Goal: Browse casually

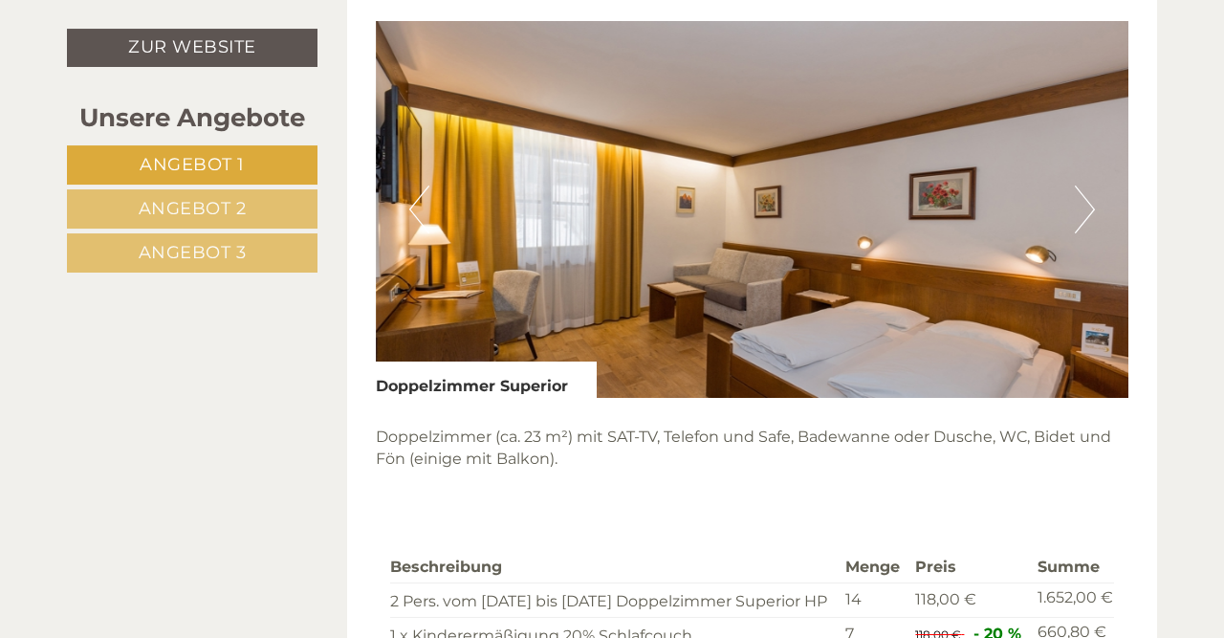
scroll to position [1270, 0]
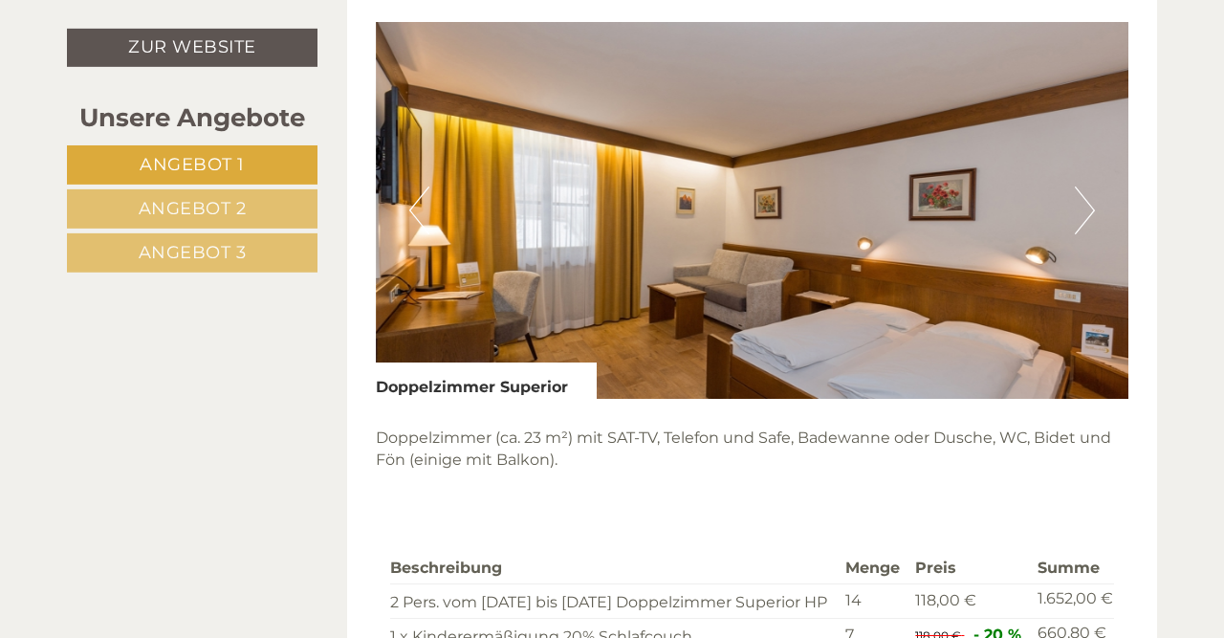
click at [1087, 229] on button "Next" at bounding box center [1085, 210] width 20 height 48
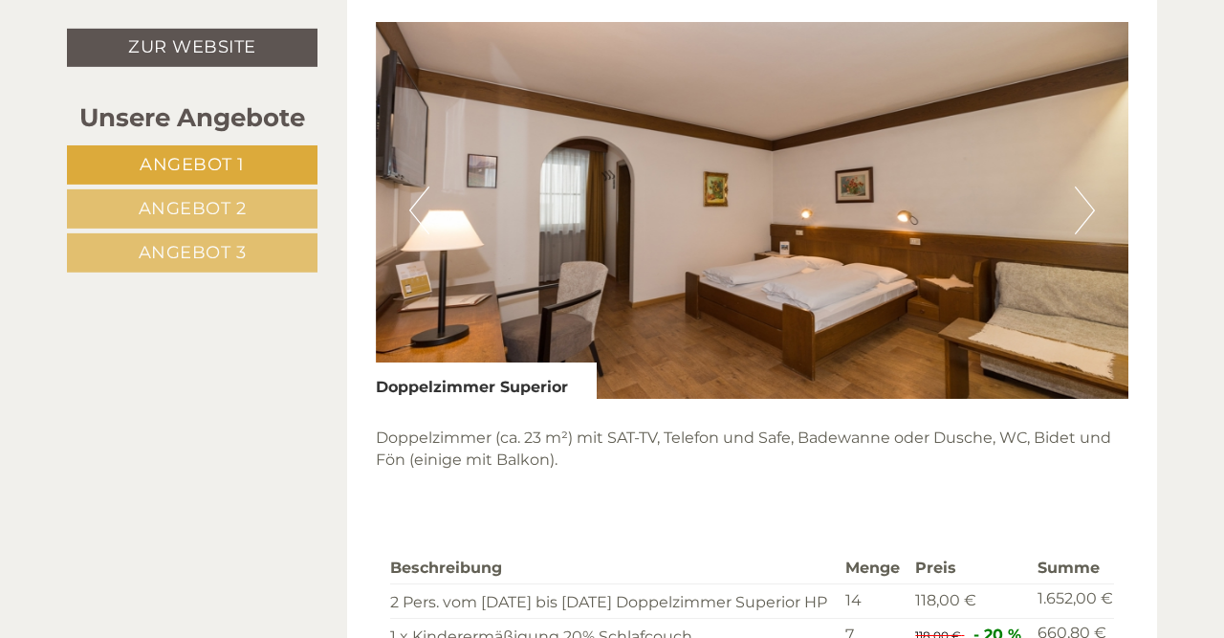
click at [1087, 229] on button "Next" at bounding box center [1085, 210] width 20 height 48
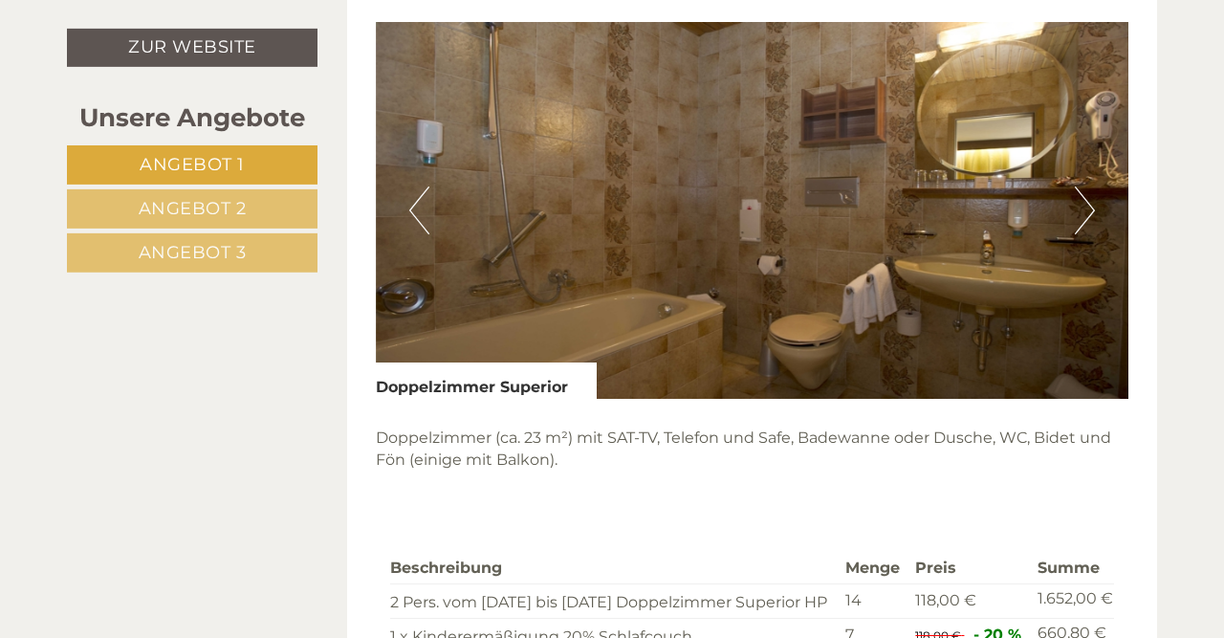
click at [1087, 229] on button "Next" at bounding box center [1085, 210] width 20 height 48
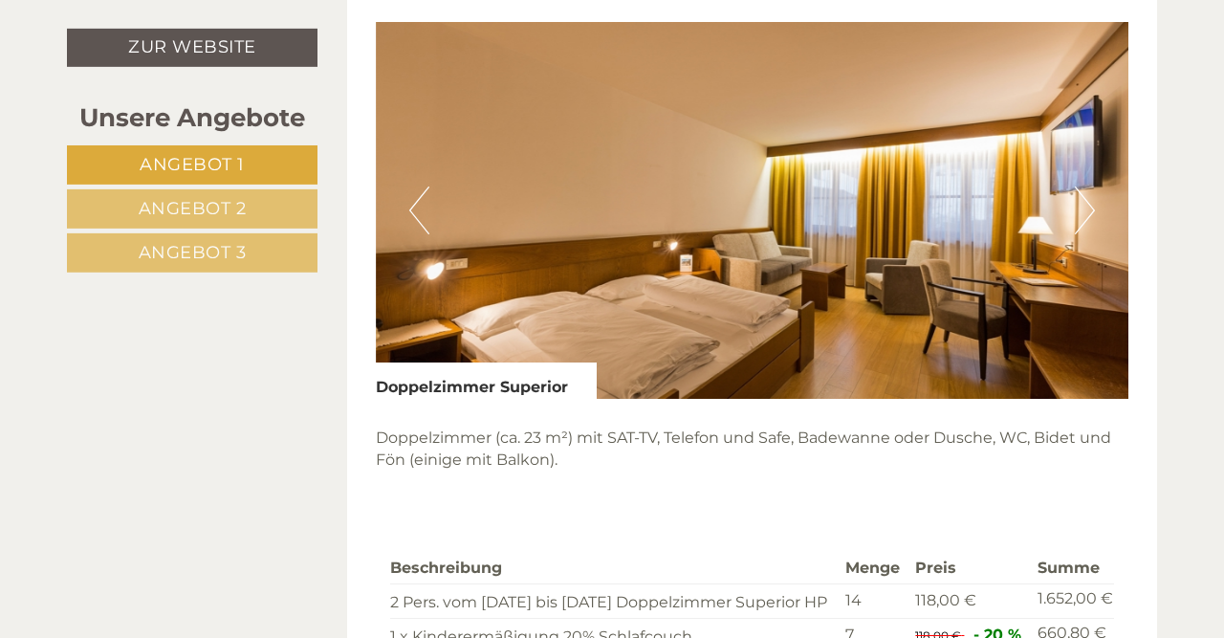
click at [1078, 229] on button "Next" at bounding box center [1085, 210] width 20 height 48
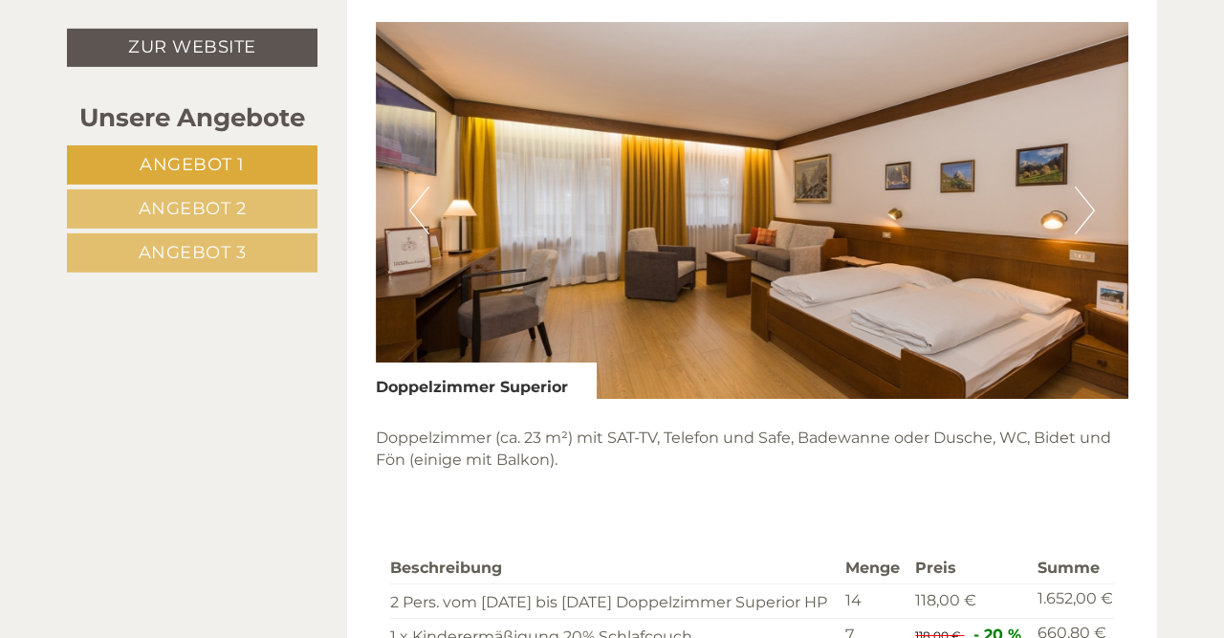
click at [1068, 220] on img at bounding box center [752, 210] width 753 height 377
click at [1081, 214] on button "Next" at bounding box center [1085, 210] width 20 height 48
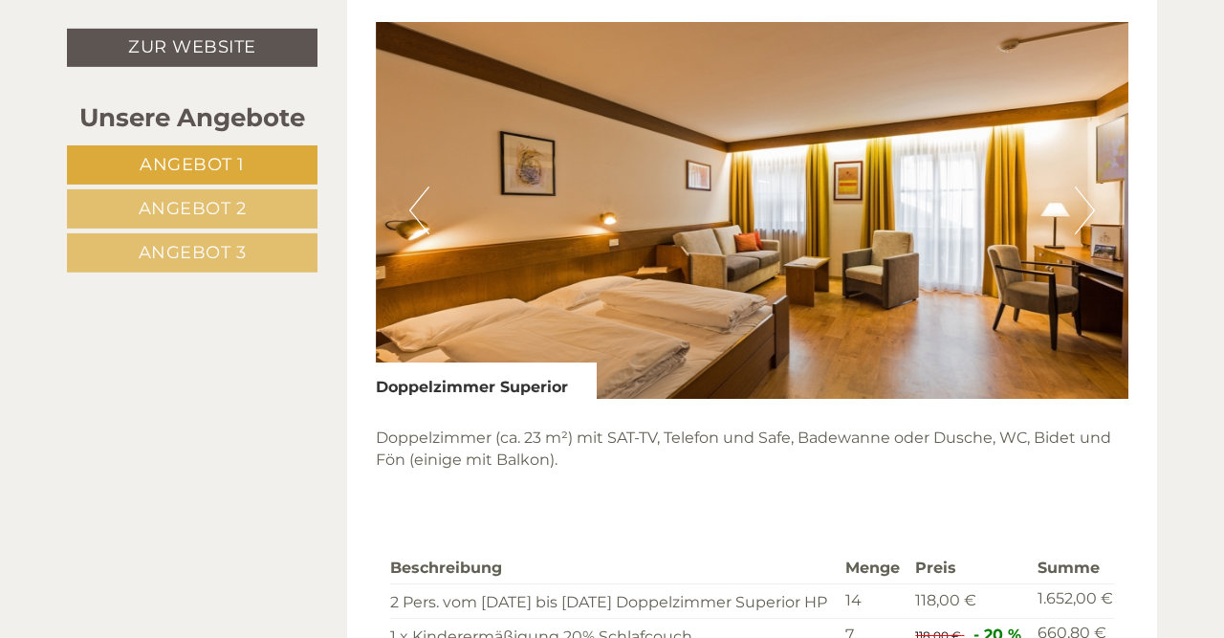
click at [1081, 214] on button "Next" at bounding box center [1085, 210] width 20 height 48
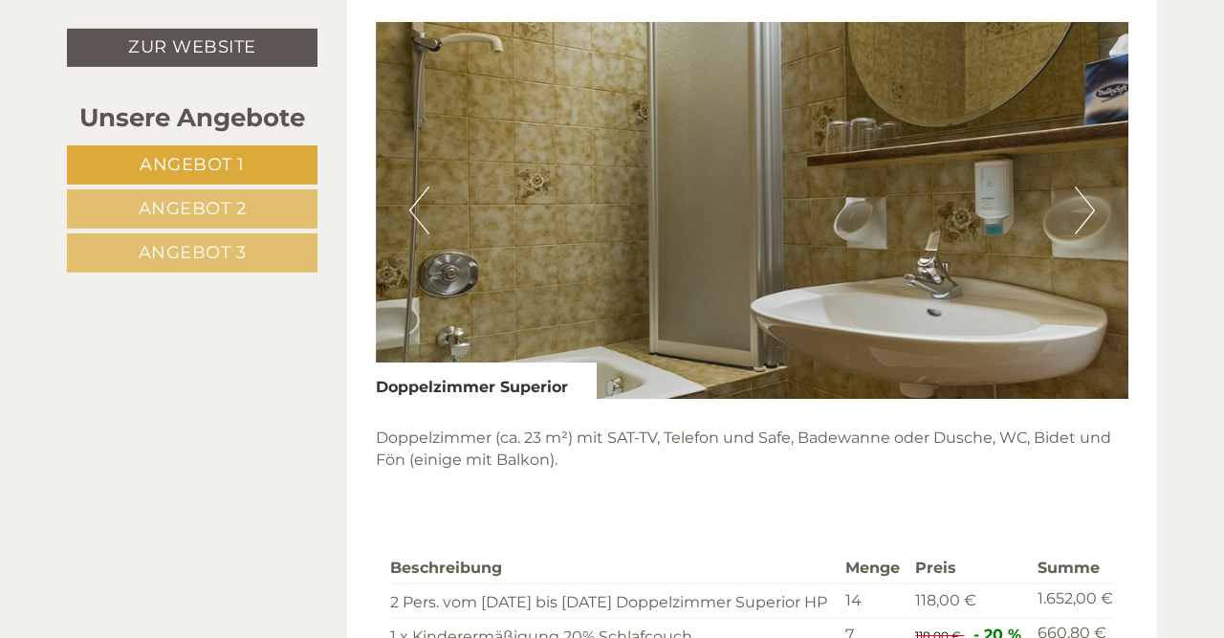
click at [1081, 214] on button "Next" at bounding box center [1085, 210] width 20 height 48
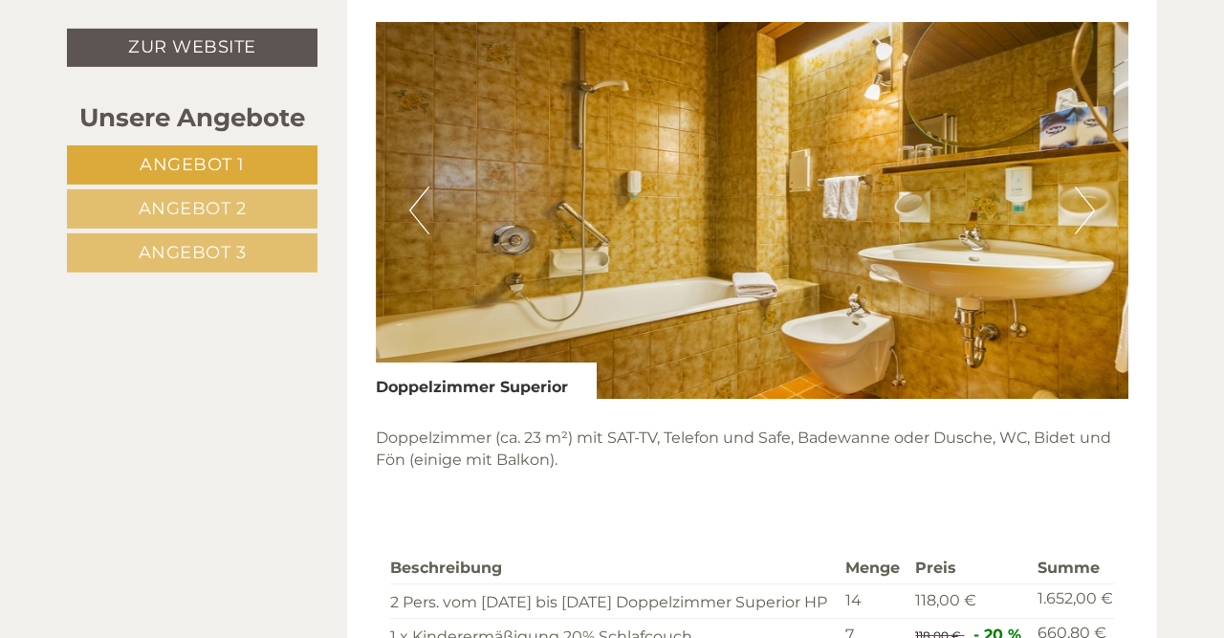
click at [1081, 214] on button "Next" at bounding box center [1085, 210] width 20 height 48
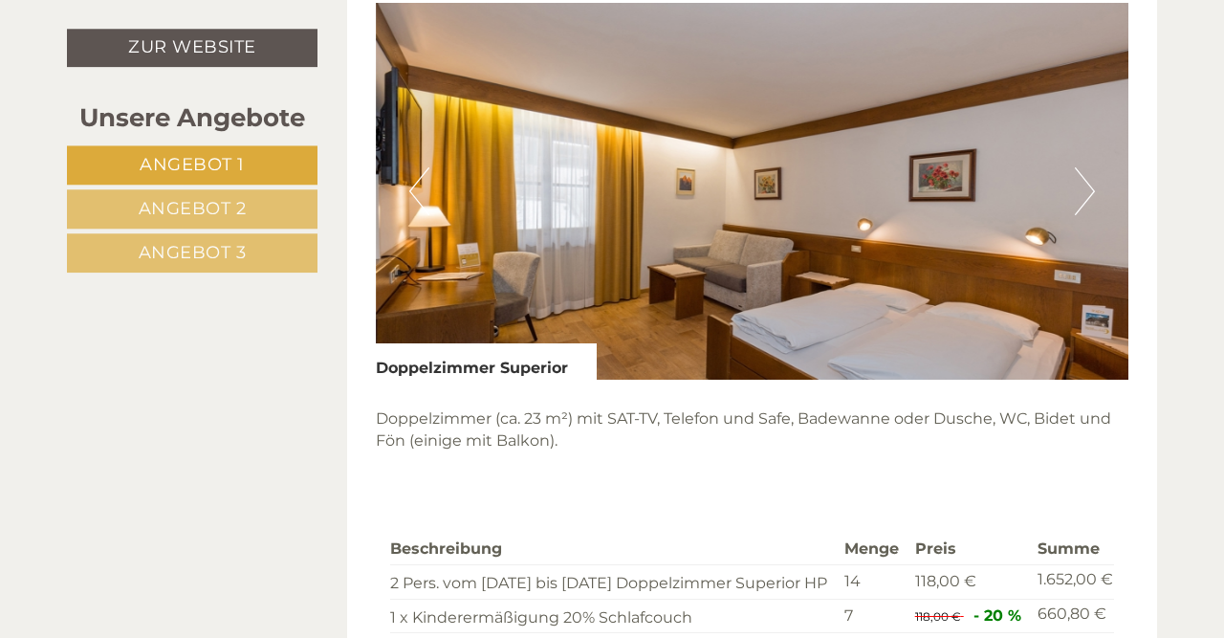
scroll to position [3490, 0]
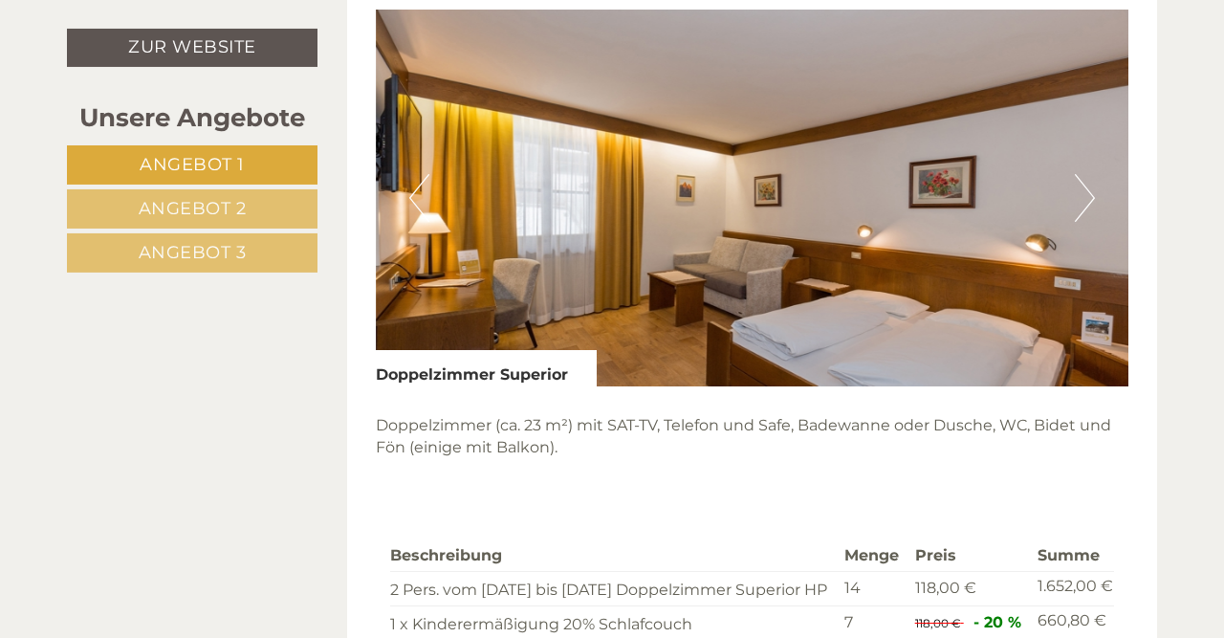
click at [1084, 198] on button "Next" at bounding box center [1085, 198] width 20 height 48
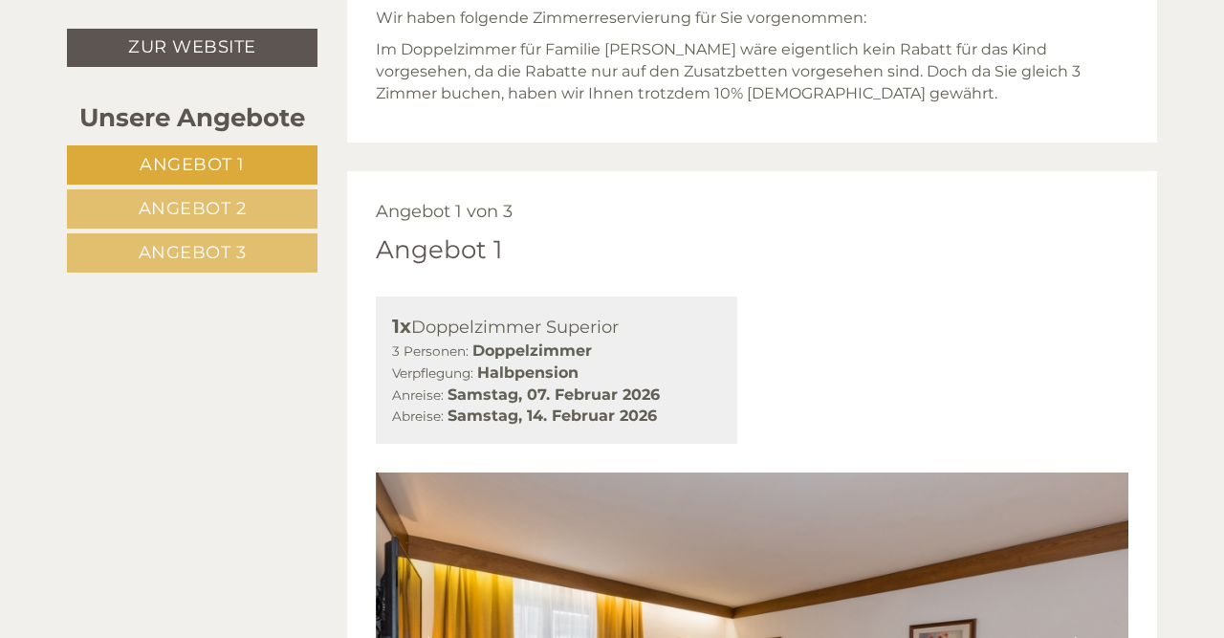
scroll to position [819, 0]
